Goal: Ask a question

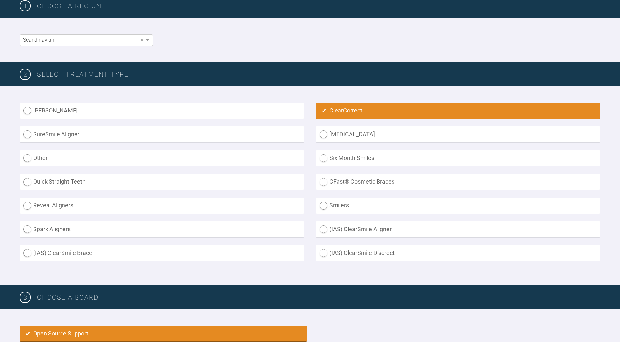
scroll to position [112, 0]
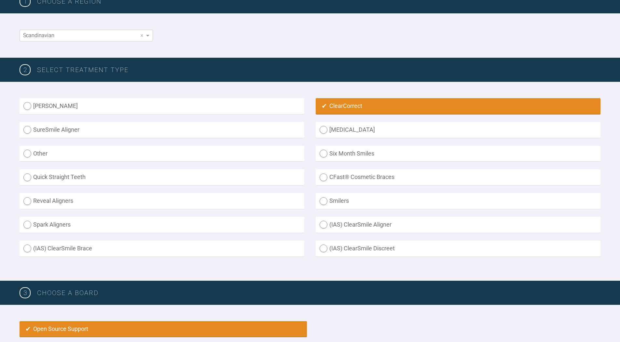
click at [28, 248] on label "(IAS) ClearSmile Brace" at bounding box center [162, 248] width 285 height 16
radio Brace "true"
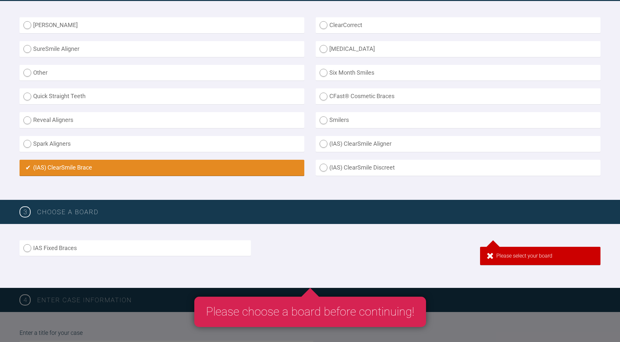
scroll to position [242, 0]
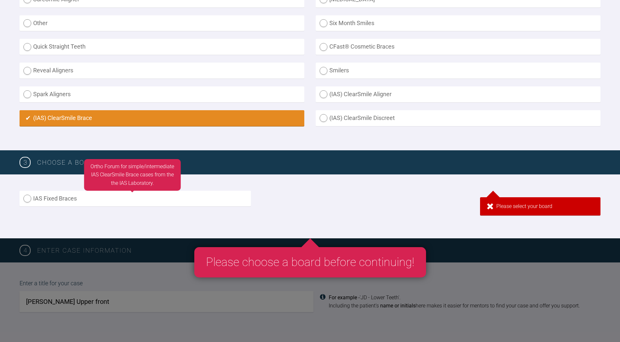
click at [30, 198] on label "IAS Fixed Braces" at bounding box center [136, 199] width 232 height 16
radio input "true"
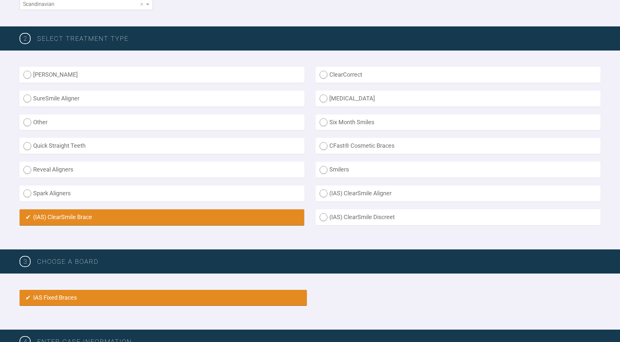
scroll to position [163, 0]
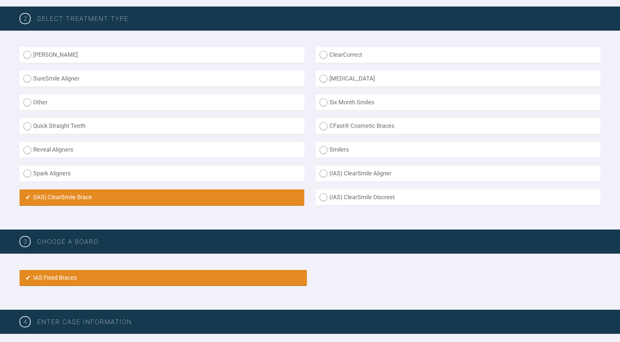
click at [324, 172] on label "(IAS) ClearSmile Aligner" at bounding box center [458, 173] width 285 height 16
radio Aligner "true"
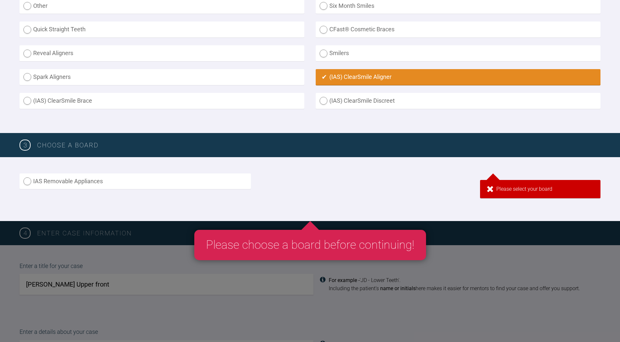
scroll to position [261, 0]
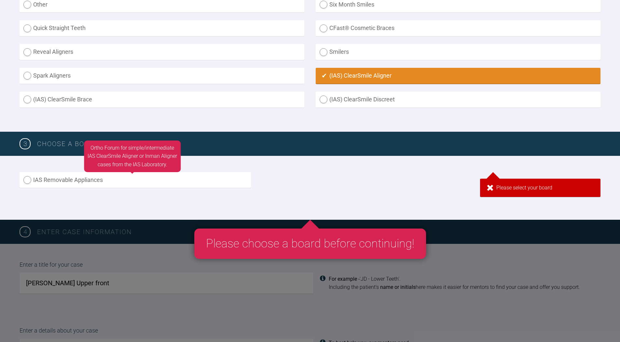
click at [35, 178] on label "IAS Removable Appliances" at bounding box center [136, 180] width 232 height 16
radio input "true"
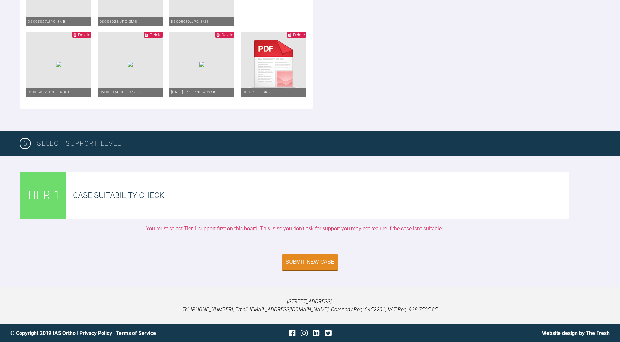
scroll to position [1249, 0]
click at [305, 261] on div "Submit New Case" at bounding box center [310, 263] width 49 height 6
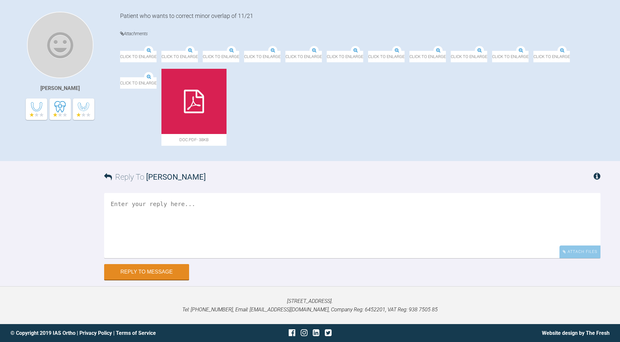
scroll to position [321, 0]
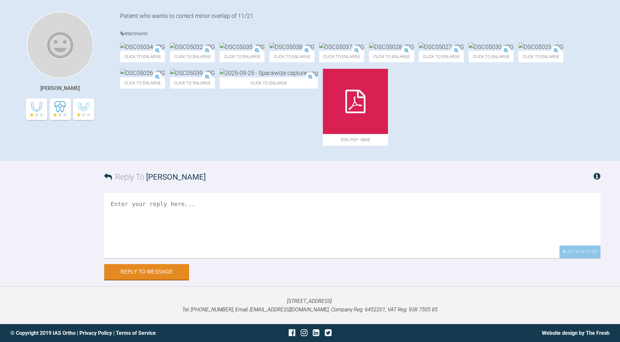
click at [231, 213] on textarea at bounding box center [352, 225] width 497 height 65
type textarea "Hi! Is there a difference between CSA and Clear correct?"
click at [163, 271] on button "Reply to Message" at bounding box center [146, 272] width 85 height 16
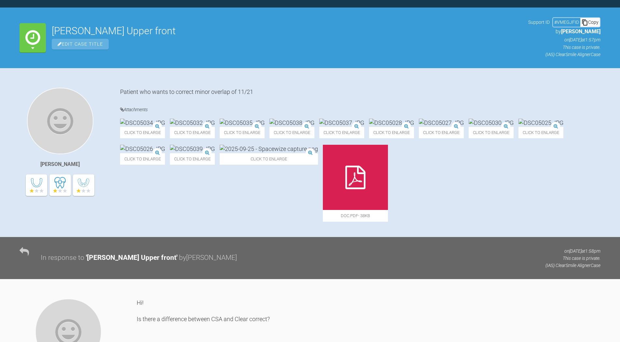
scroll to position [0, 0]
